Goal: Task Accomplishment & Management: Manage account settings

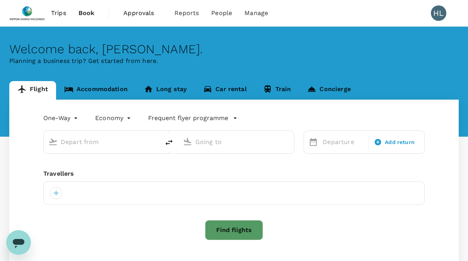
type input "Ninoy Aquino Intl (MNL)"
type input "Singapore Changi (SIN)"
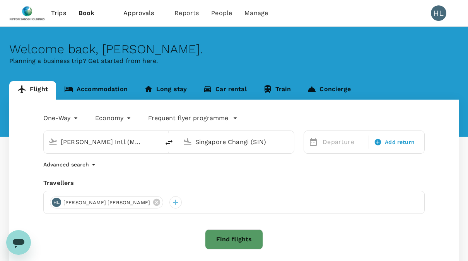
click at [125, 12] on span "Approvals" at bounding box center [142, 13] width 39 height 9
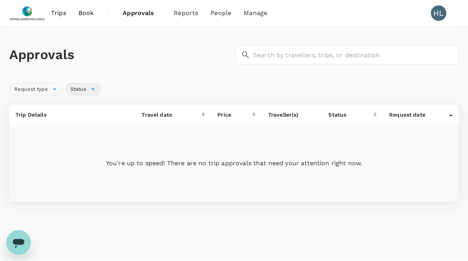
click at [90, 87] on span "Status" at bounding box center [78, 89] width 25 height 7
click at [99, 129] on span "Approved" at bounding box center [97, 129] width 29 height 9
click at [83, 129] on input "Approved" at bounding box center [75, 129] width 16 height 16
checkbox input "true"
click at [111, 175] on span "Select all" at bounding box center [97, 175] width 29 height 9
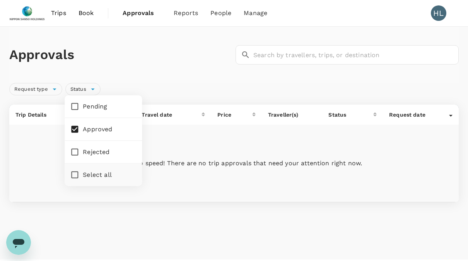
click at [83, 175] on input "Select all" at bounding box center [75, 175] width 16 height 16
checkbox input "true"
click at [55, 88] on div "Request type" at bounding box center [35, 89] width 53 height 12
